Goal: Task Accomplishment & Management: Use online tool/utility

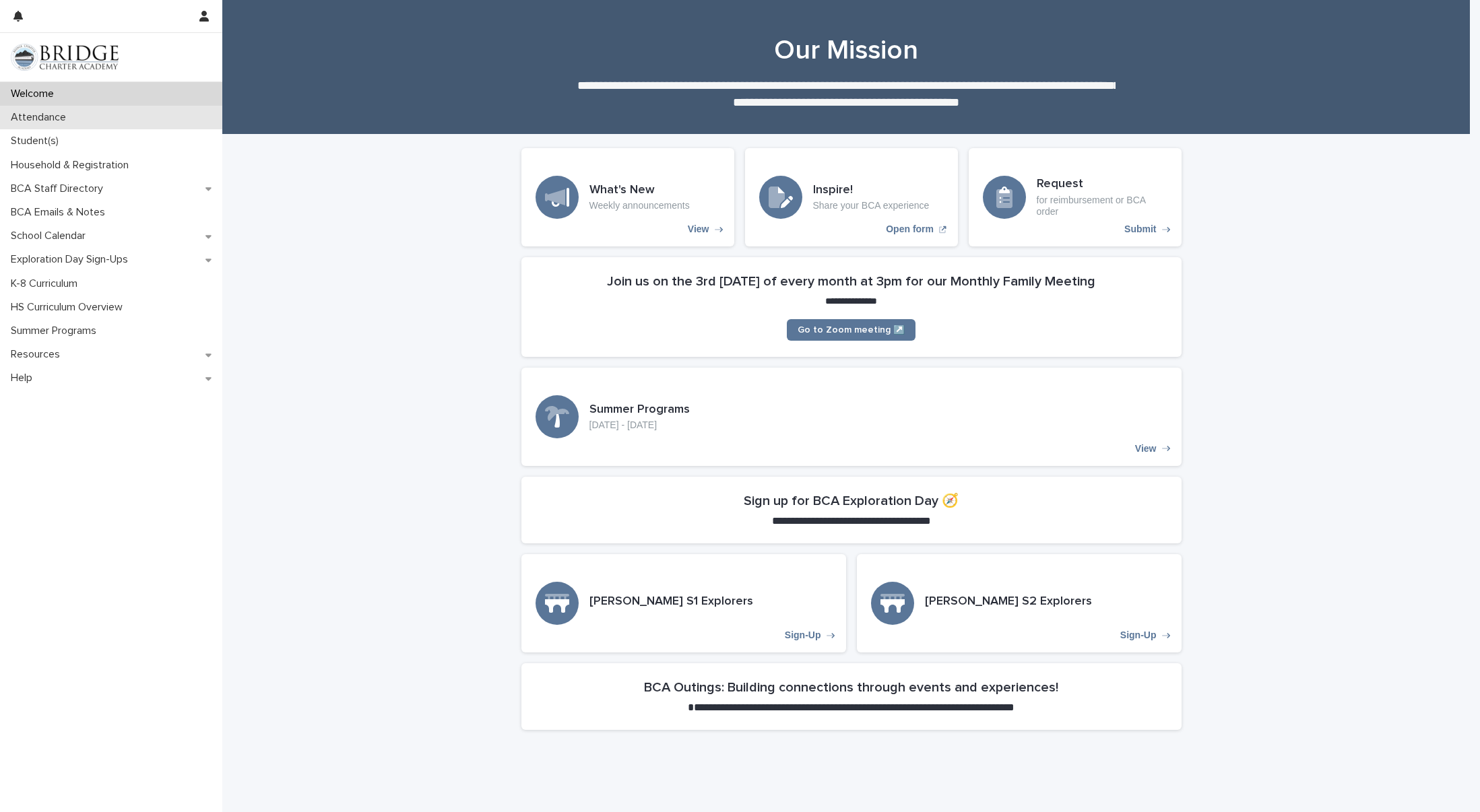
click at [83, 121] on div "Attendance" at bounding box center [111, 117] width 222 height 24
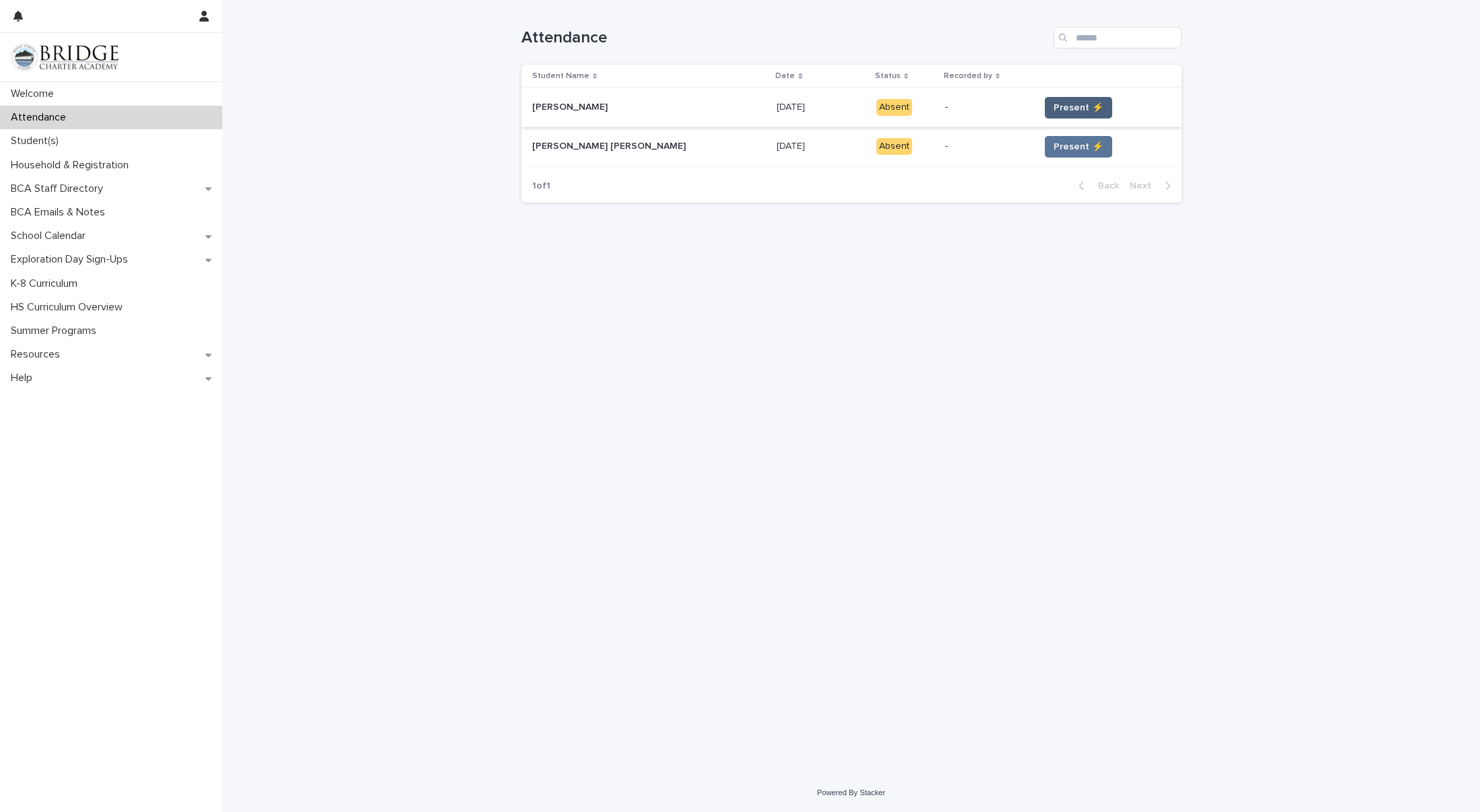
click at [1053, 109] on span "Present ⚡" at bounding box center [1078, 108] width 50 height 13
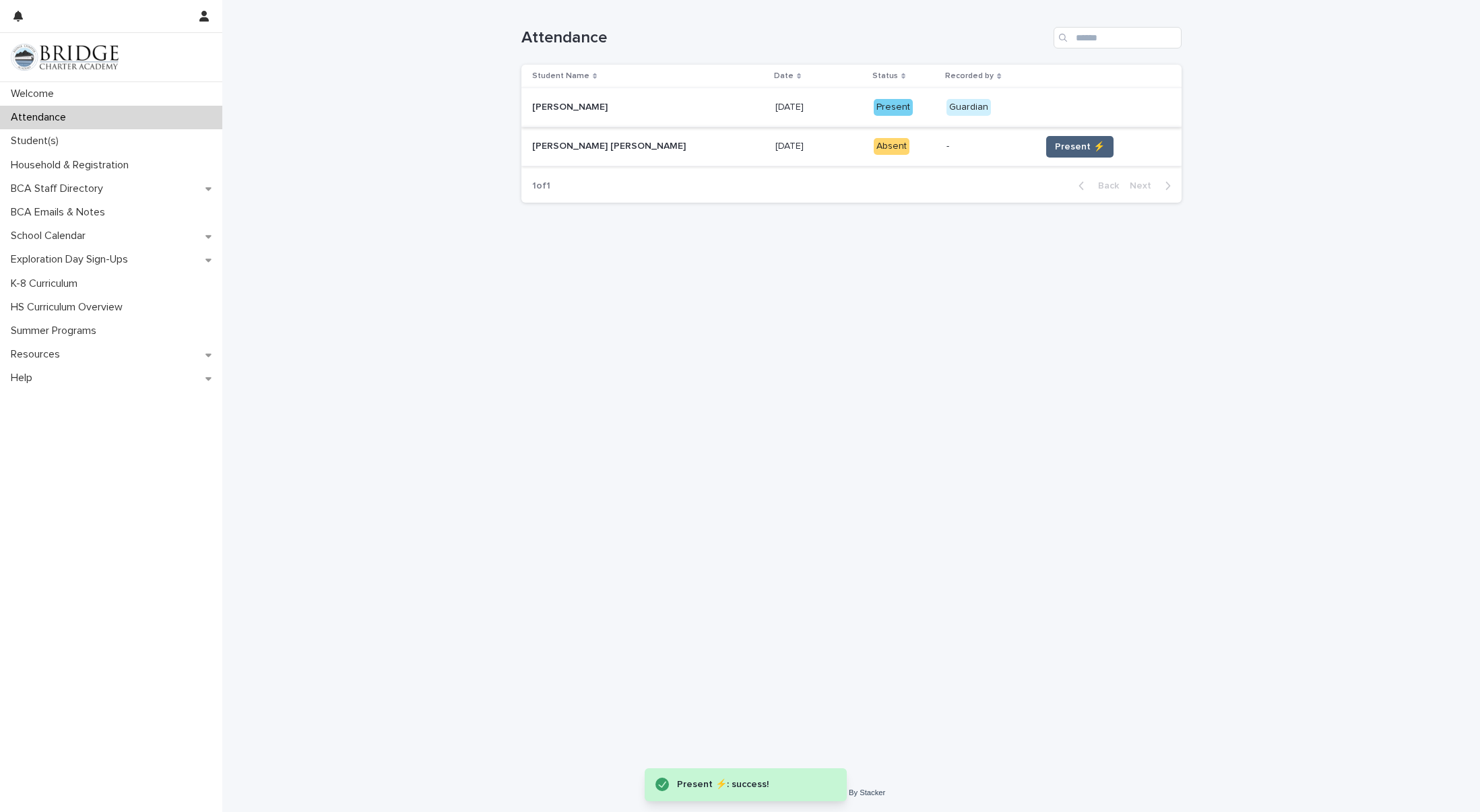
click at [1055, 148] on span "Present ⚡" at bounding box center [1080, 147] width 50 height 13
